Goal: Connect with others: Connect with others

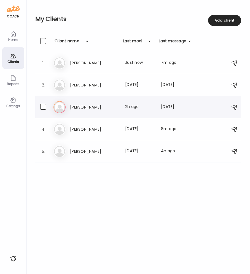
click at [79, 109] on h3 "[PERSON_NAME]" at bounding box center [94, 107] width 49 height 7
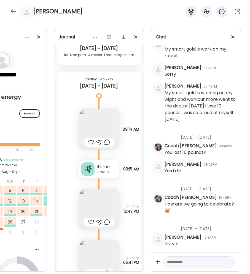
scroll to position [4428, 0]
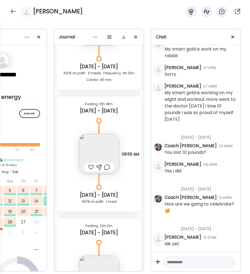
click at [90, 165] on div at bounding box center [91, 167] width 6 height 7
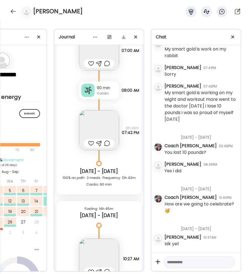
scroll to position [4662, 0]
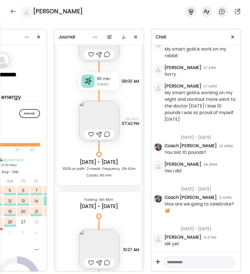
click at [91, 53] on div at bounding box center [91, 54] width 6 height 7
click at [91, 135] on div at bounding box center [91, 134] width 6 height 7
click at [108, 78] on div "90 min" at bounding box center [107, 79] width 20 height 6
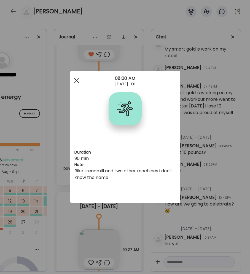
click at [77, 80] on span at bounding box center [76, 80] width 5 height 5
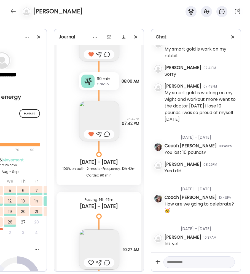
scroll to position [4695, 0]
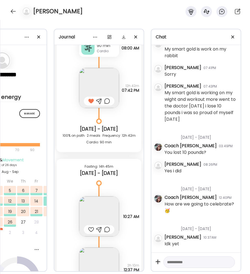
click at [92, 228] on div at bounding box center [91, 229] width 6 height 7
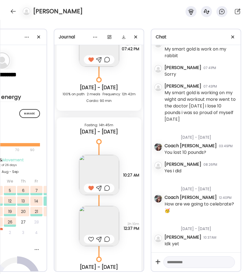
scroll to position [4770, 0]
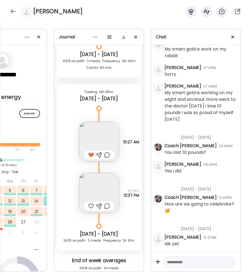
click at [91, 204] on div at bounding box center [91, 205] width 6 height 7
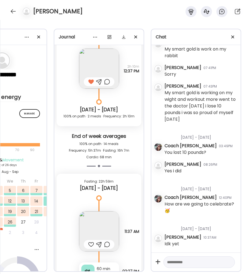
scroll to position [4910, 0]
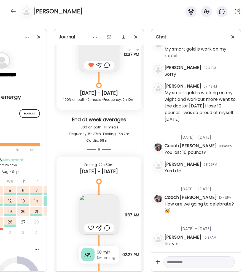
click at [90, 228] on div at bounding box center [91, 227] width 6 height 7
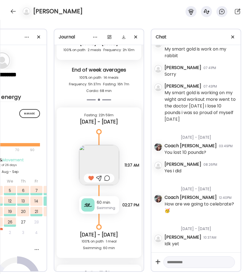
scroll to position [4985, 0]
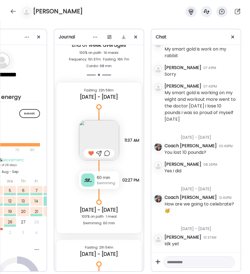
click at [90, 180] on div at bounding box center [87, 179] width 13 height 13
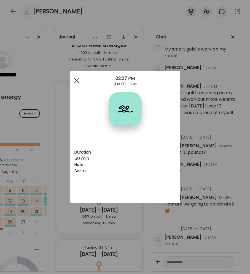
click at [77, 81] on div at bounding box center [76, 80] width 11 height 11
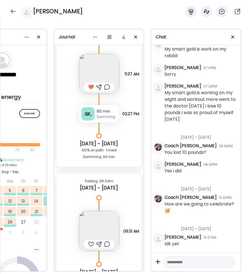
scroll to position [5076, 0]
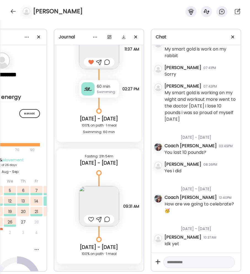
click at [91, 220] on div at bounding box center [91, 219] width 6 height 7
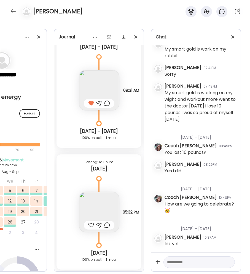
scroll to position [5225, 0]
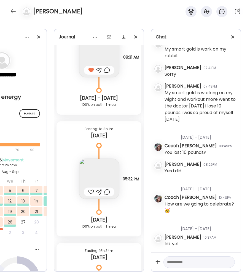
click at [91, 191] on div at bounding box center [91, 191] width 6 height 7
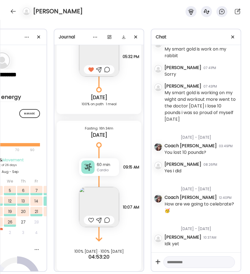
scroll to position [5354, 0]
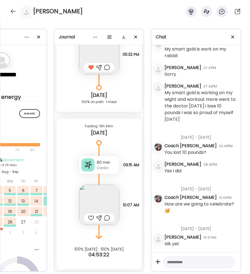
click at [99, 159] on div "60 min" at bounding box center [107, 162] width 20 height 6
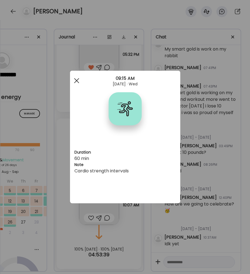
click at [75, 80] on div at bounding box center [76, 80] width 11 height 11
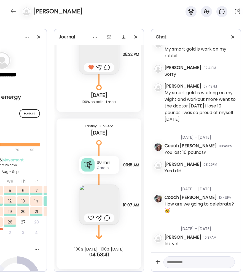
click at [89, 214] on div at bounding box center [91, 217] width 6 height 7
click at [195, 258] on textarea at bounding box center [194, 261] width 54 height 7
click at [185, 258] on textarea at bounding box center [194, 261] width 54 height 7
click at [203, 251] on textarea "**********" at bounding box center [194, 249] width 54 height 46
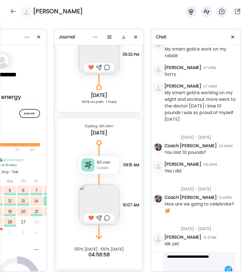
scroll to position [33, 0]
click at [214, 249] on textarea "**********" at bounding box center [194, 248] width 54 height 46
click at [199, 260] on div "**********" at bounding box center [199, 239] width 71 height 58
click at [197, 257] on textarea "**********" at bounding box center [194, 238] width 54 height 53
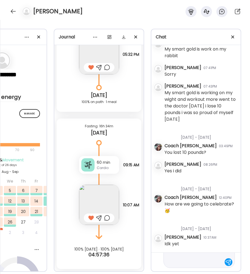
scroll to position [73, 0]
click at [216, 256] on textarea "**********" at bounding box center [194, 225] width 54 height 79
type textarea "**********"
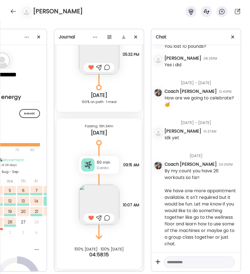
scroll to position [2305, 0]
click at [10, 13] on div at bounding box center [13, 11] width 9 height 9
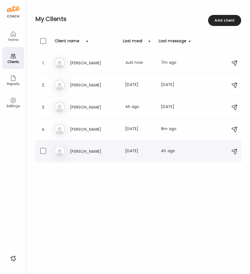
click at [99, 148] on h3 "[PERSON_NAME]" at bounding box center [94, 151] width 49 height 7
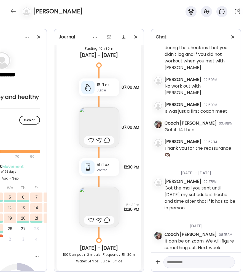
scroll to position [5511, 0]
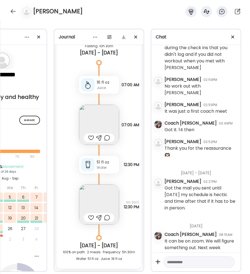
click at [143, 226] on div "Journal [DATE] - [DATE] 120 min Other Note not added 01:00 PM Note not added Qu…" at bounding box center [99, 150] width 90 height 243
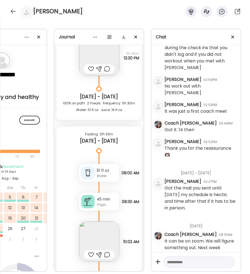
scroll to position [5650, 0]
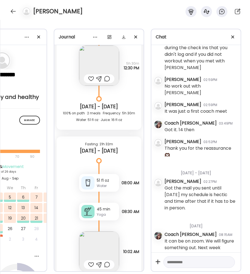
click at [92, 209] on div at bounding box center [87, 211] width 13 height 13
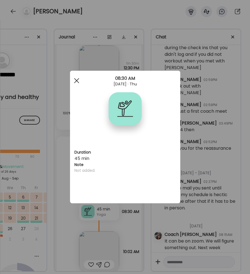
click at [75, 83] on div at bounding box center [76, 80] width 11 height 11
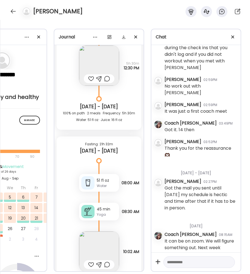
click at [91, 264] on div at bounding box center [91, 264] width 6 height 7
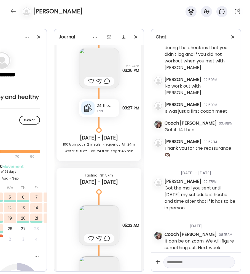
click at [91, 83] on div at bounding box center [91, 81] width 6 height 7
click at [92, 237] on div at bounding box center [91, 238] width 6 height 7
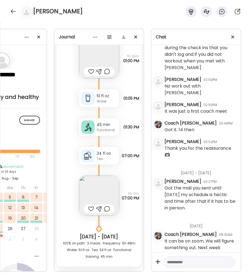
scroll to position [6076, 0]
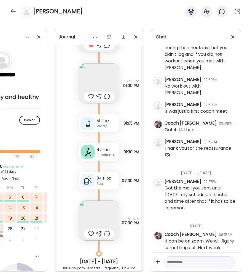
click at [90, 96] on div at bounding box center [91, 96] width 6 height 7
click at [93, 150] on div at bounding box center [87, 151] width 13 height 13
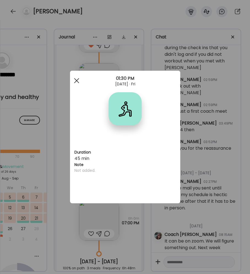
click at [76, 81] on span at bounding box center [76, 80] width 5 height 5
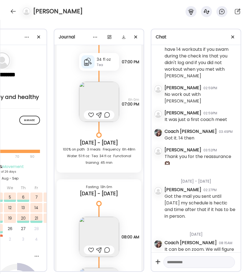
scroll to position [6236, 0]
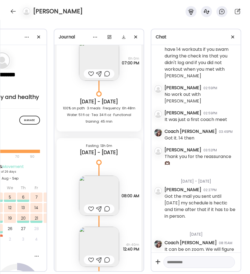
click at [92, 74] on div at bounding box center [91, 73] width 6 height 7
click at [89, 210] on div at bounding box center [91, 208] width 6 height 7
click at [90, 259] on div at bounding box center [91, 259] width 6 height 7
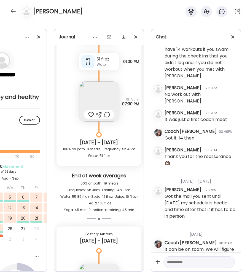
scroll to position [6470, 0]
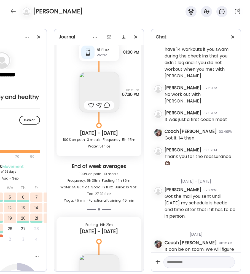
click at [90, 106] on div at bounding box center [91, 105] width 6 height 7
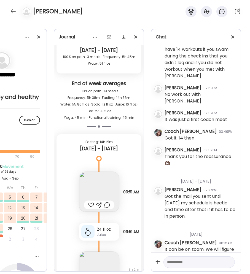
scroll to position [6615, 0]
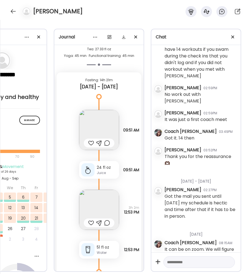
click at [91, 142] on div at bounding box center [91, 143] width 6 height 7
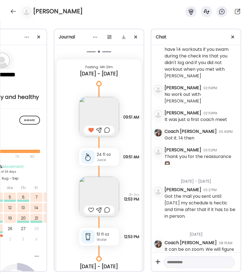
scroll to position [6631, 0]
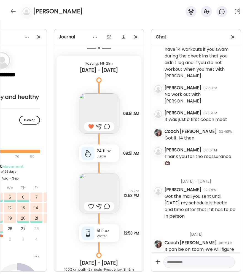
click at [91, 205] on div at bounding box center [91, 206] width 6 height 7
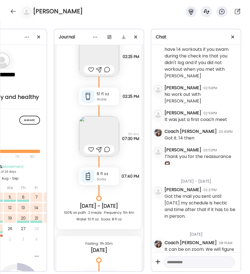
scroll to position [6890, 0]
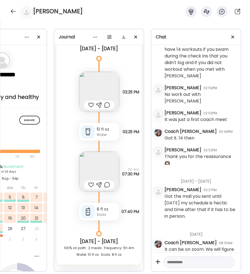
click at [90, 105] on div at bounding box center [91, 104] width 6 height 7
click at [91, 185] on div at bounding box center [91, 184] width 6 height 7
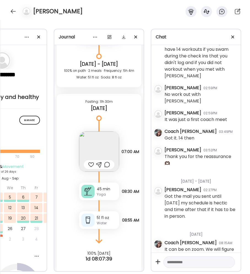
scroll to position [7075, 0]
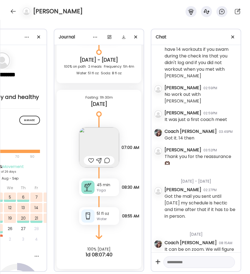
click at [90, 157] on div at bounding box center [91, 160] width 6 height 7
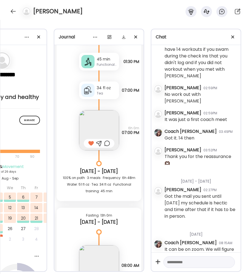
scroll to position [6139, 0]
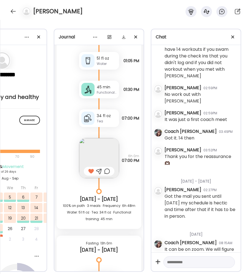
click at [186, 259] on textarea at bounding box center [194, 261] width 54 height 7
type textarea "**********"
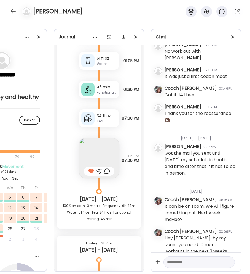
scroll to position [1457, 0]
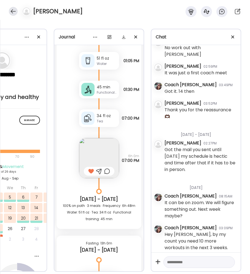
click at [14, 10] on div at bounding box center [13, 11] width 9 height 9
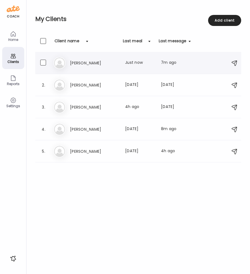
click at [82, 63] on h3 "[PERSON_NAME]" at bounding box center [94, 63] width 49 height 7
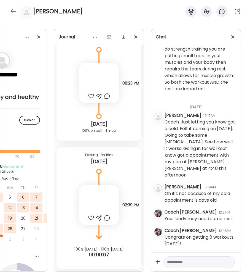
scroll to position [3843, 0]
click at [97, 194] on div at bounding box center [99, 205] width 40 height 40
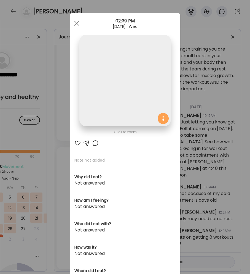
click at [114, 78] on img at bounding box center [124, 80] width 91 height 91
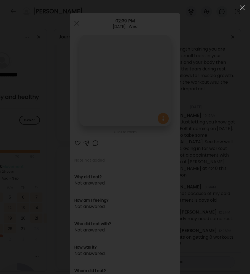
click at [76, 25] on div at bounding box center [124, 136] width 241 height 265
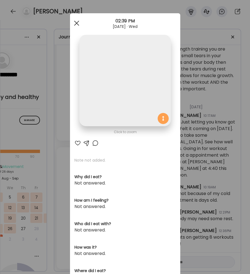
click at [74, 25] on span at bounding box center [76, 23] width 5 height 5
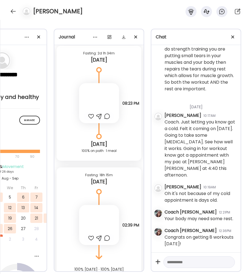
scroll to position [4022, 0]
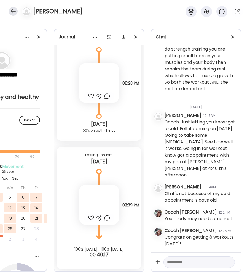
click at [14, 11] on div at bounding box center [13, 11] width 9 height 9
